Goal: Task Accomplishment & Management: Complete application form

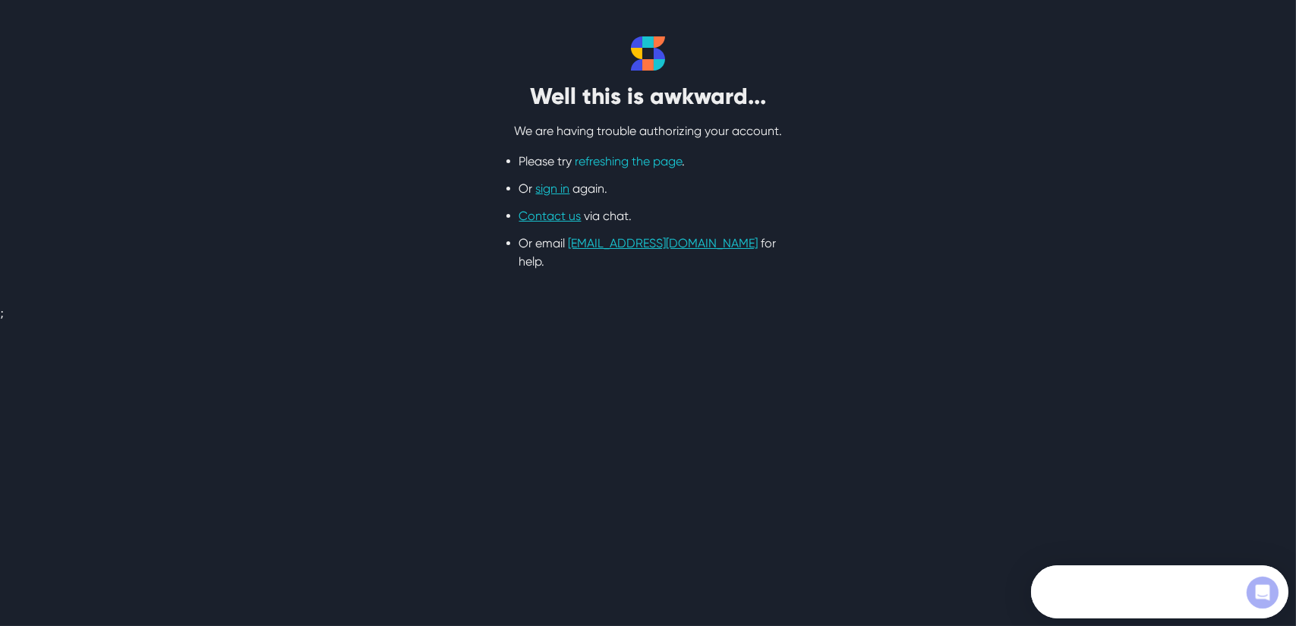
click at [654, 165] on link "refreshing the page" at bounding box center [629, 161] width 107 height 14
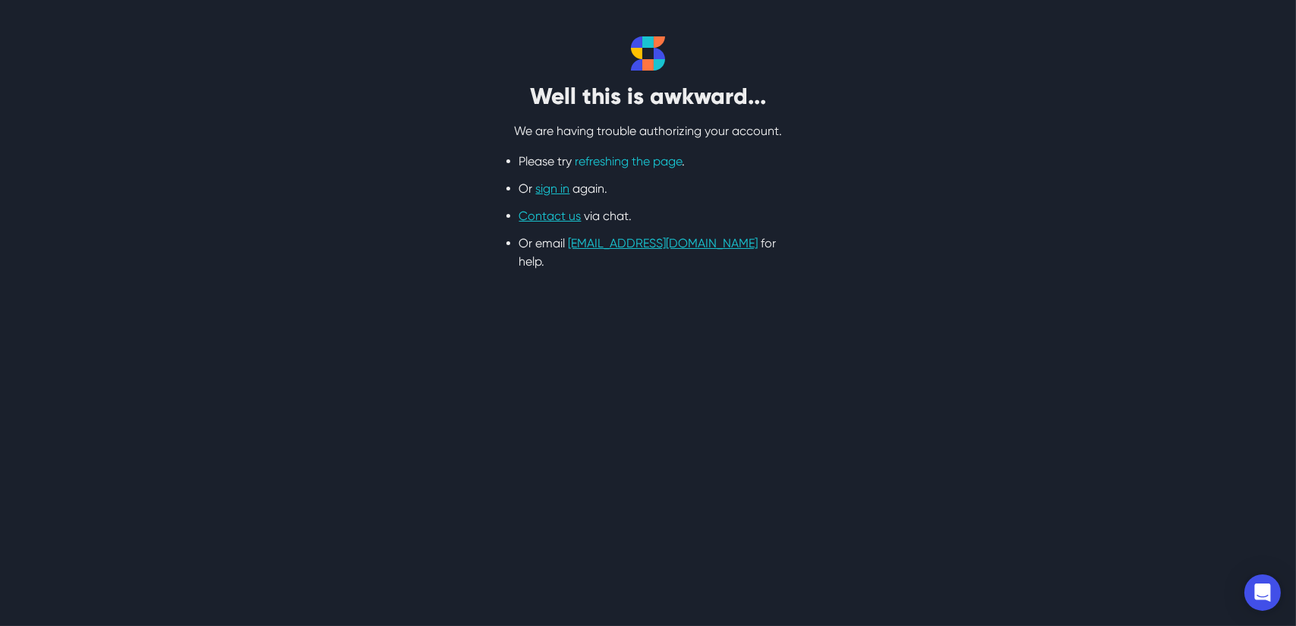
click at [653, 162] on link "refreshing the page" at bounding box center [629, 161] width 107 height 14
